Goal: Navigation & Orientation: Find specific page/section

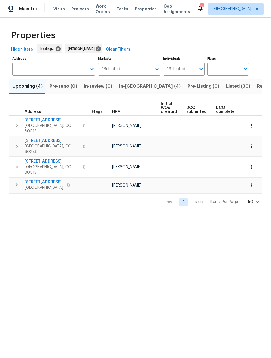
click at [128, 90] on span "In-reno (4)" at bounding box center [150, 86] width 62 height 8
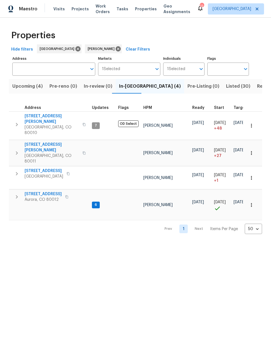
click at [253, 147] on button "button" at bounding box center [251, 153] width 12 height 12
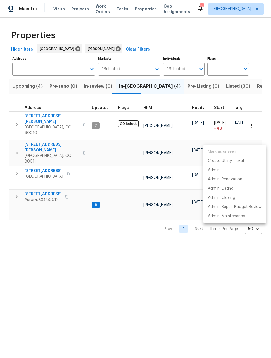
click at [38, 137] on div at bounding box center [135, 179] width 271 height 358
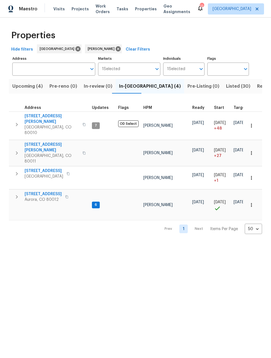
click at [35, 142] on span "622 Dawson St" at bounding box center [52, 147] width 54 height 11
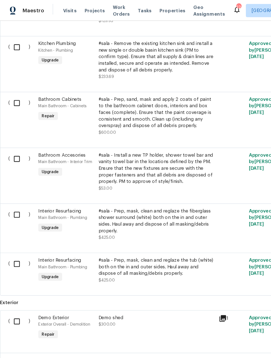
scroll to position [1297, 0]
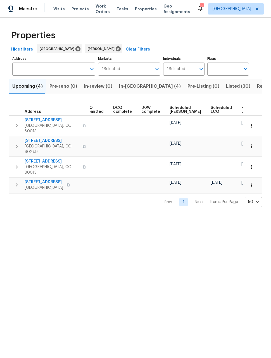
scroll to position [0, 102]
